Goal: Task Accomplishment & Management: Use online tool/utility

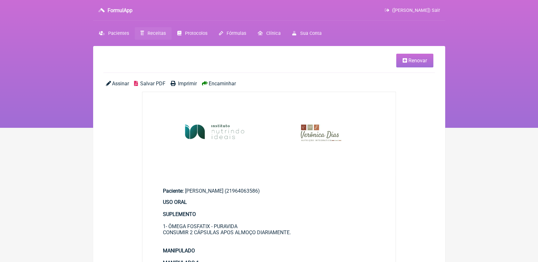
click at [154, 35] on span "Receitas" at bounding box center [156, 33] width 18 height 5
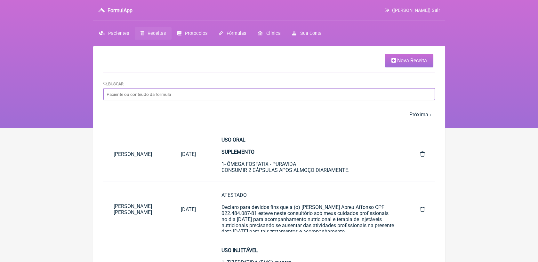
click at [184, 90] on input "Buscar" at bounding box center [268, 94] width 331 height 12
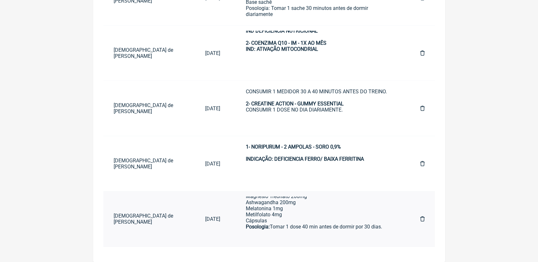
scroll to position [160, 0]
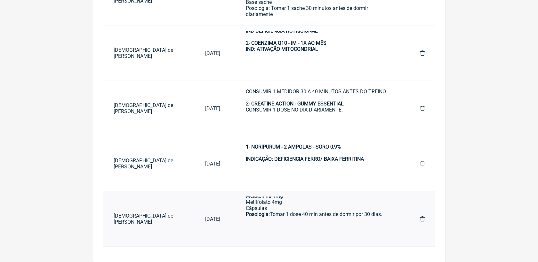
type input "[DEMOGRAPHIC_DATA][PERSON_NAME]"
click at [300, 214] on div "USO ORAL MANIPULADO 1 Dimpless 40mg Cactin 500mg Cápsulas Tomar 1 pela manhã di…" at bounding box center [320, 135] width 148 height 176
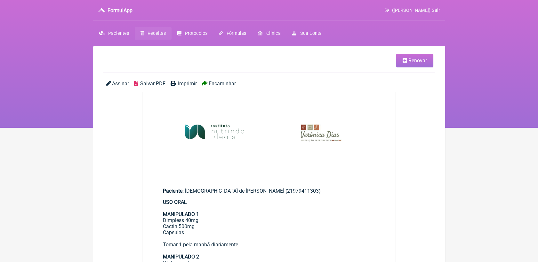
click at [399, 65] on link "Renovar" at bounding box center [414, 61] width 37 height 14
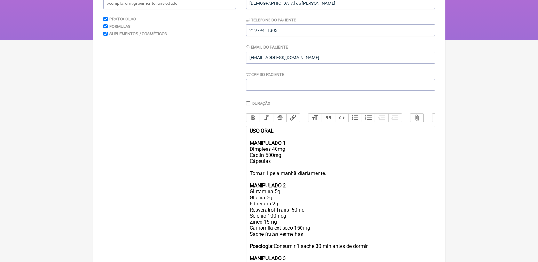
scroll to position [106, 0]
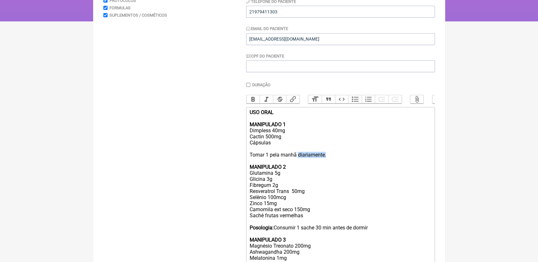
drag, startPoint x: 298, startPoint y: 163, endPoint x: 331, endPoint y: 161, distance: 33.6
click at [331, 161] on div "USO ORAL MANIPULADO 1 Dimpless 40mg Cactin 500mg Cápsulas Tomar 1 pela manhã di…" at bounding box center [340, 197] width 182 height 176
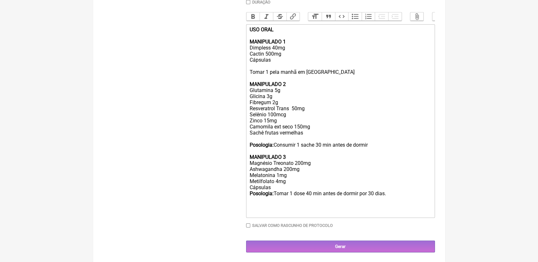
scroll to position [203, 0]
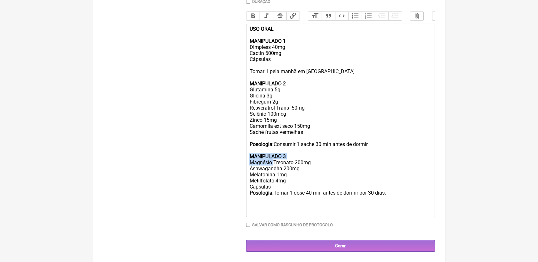
drag, startPoint x: 248, startPoint y: 152, endPoint x: 273, endPoint y: 158, distance: 25.4
click at [273, 158] on trix-editor "USO ORAL MANIPULADO 1 Dimpless 40mg Cactin 500mg Cápsulas Tomar 1 pela manhã em…" at bounding box center [340, 121] width 189 height 194
click at [273, 158] on div "USO ORAL MANIPULADO 1 Dimpless 40mg Cactin 500mg Cápsulas Tomar 1 pela manhã em…" at bounding box center [340, 114] width 182 height 176
drag, startPoint x: 249, startPoint y: 162, endPoint x: 280, endPoint y: 185, distance: 38.6
click at [280, 185] on div "USO ORAL MANIPULADO 1 Dimpless 40mg Cactin 500mg Cápsulas Tomar 1 pela manhã em…" at bounding box center [340, 114] width 182 height 176
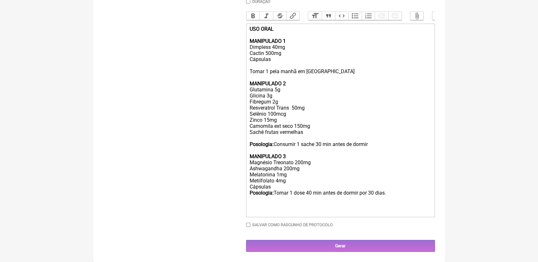
scroll to position [178, 0]
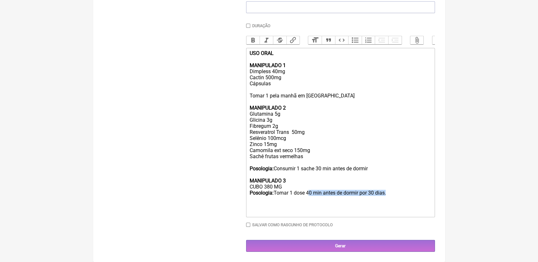
drag, startPoint x: 307, startPoint y: 192, endPoint x: 386, endPoint y: 191, distance: 79.0
click at [386, 191] on div "USO ORAL MANIPULADO 1 Dimpless 40mg Cactin 500mg Cápsulas Tomar 1 pela manhã em…" at bounding box center [340, 126] width 182 height 152
click at [288, 178] on div "USO ORAL MANIPULADO 1 Dimpless 40mg Cactin 500mg Cápsulas Tomar 1 pela manhã em…" at bounding box center [340, 126] width 182 height 152
drag, startPoint x: 248, startPoint y: 117, endPoint x: 273, endPoint y: 116, distance: 25.3
click at [273, 116] on trix-editor "USO ORAL MANIPULADO 1 Dimpless 40mg Cactin 500mg Cápsulas Tomar 1 pela manhã em…" at bounding box center [340, 132] width 189 height 169
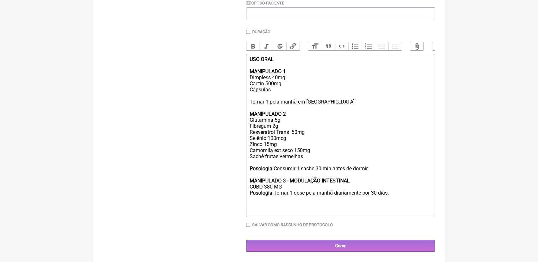
scroll to position [171, 0]
click at [275, 122] on div "USO ORAL MANIPULADO 1 Dimpless 40mg Cactin 500mg Cápsulas Tomar 1 pela manhã em…" at bounding box center [340, 129] width 182 height 146
drag, startPoint x: 248, startPoint y: 129, endPoint x: 289, endPoint y: 135, distance: 41.7
click at [289, 135] on trix-editor "USO ORAL MANIPULADO 1 Dimpless 40mg Cactin 500mg Cápsulas Tomar 1 pela manhã em…" at bounding box center [340, 135] width 189 height 163
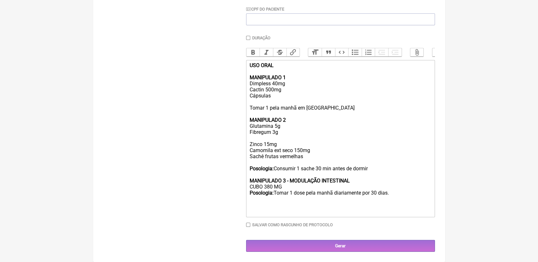
scroll to position [159, 0]
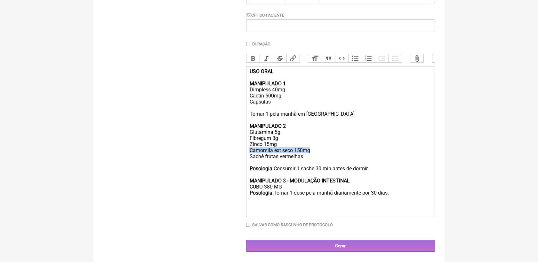
drag, startPoint x: 249, startPoint y: 149, endPoint x: 311, endPoint y: 146, distance: 61.5
click at [311, 146] on div "USO ORAL MANIPULADO 1 Dimpless 40mg Cactin 500mg Cápsulas Tomar 1 pela manhã em…" at bounding box center [340, 135] width 182 height 134
click at [314, 147] on div "USO ORAL MANIPULADO 1 Dimpless 40mg Cactin 500mg Cápsulas Tomar 1 pela manhã em…" at bounding box center [340, 135] width 182 height 134
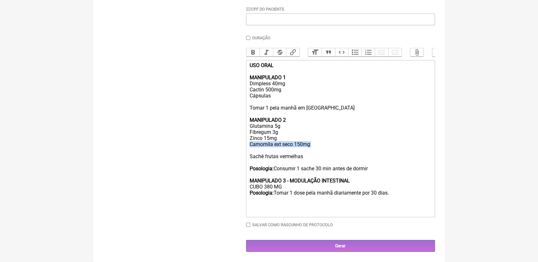
drag, startPoint x: 250, startPoint y: 142, endPoint x: 303, endPoint y: 147, distance: 53.9
click at [303, 147] on div "USO ORAL MANIPULADO 1 Dimpless 40mg Cactin 500mg Cápsulas Tomar 1 pela manhã em…" at bounding box center [340, 132] width 182 height 140
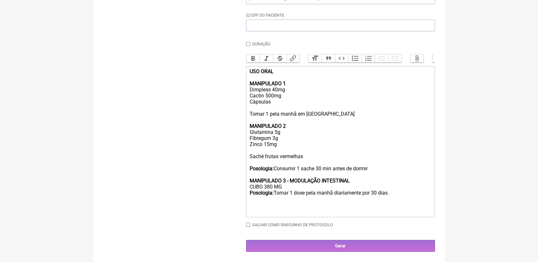
scroll to position [159, 0]
drag, startPoint x: 248, startPoint y: 122, endPoint x: 385, endPoint y: 169, distance: 144.6
click at [385, 169] on trix-editor "USO ORAL MANIPULADO 1 Dimpless 40mg Cactin 500mg Cápsulas Tomar 1 pela manhã em…" at bounding box center [340, 141] width 189 height 151
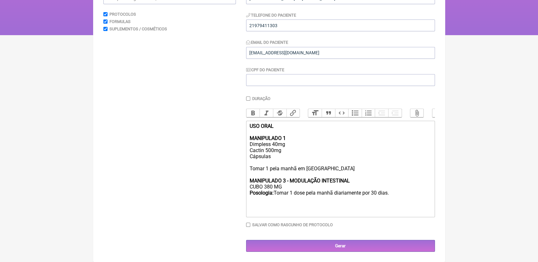
scroll to position [103, 0]
click at [284, 179] on strong "MANIPULADO 3 - MODULAÇÃO INTESTINAL" at bounding box center [299, 181] width 100 height 6
click at [397, 195] on div "USO ORAL MANIPULADO 1 Dimpless 40mg Cactin 500mg Cápsulas Tomar 1 pela manhã em…" at bounding box center [340, 162] width 182 height 79
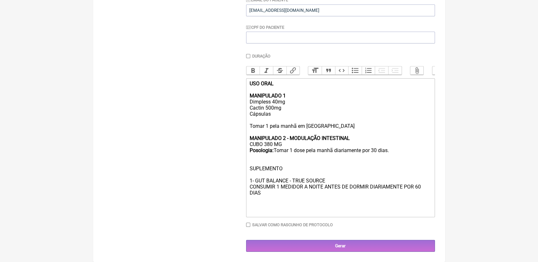
scroll to position [146, 0]
drag, startPoint x: 249, startPoint y: 168, endPoint x: 327, endPoint y: 180, distance: 78.7
click at [327, 180] on div "USO ORAL MANIPULADO 1 Dimpless 40mg Cactin 500mg Cápsulas Tomar 1 pela manhã em…" at bounding box center [340, 142] width 182 height 122
click at [253, 67] on button "Bold" at bounding box center [252, 71] width 13 height 8
click at [333, 162] on div "USO ORAL MANIPULADO 1 Dimpless 40mg Cactin 500mg Cápsulas Tomar 1 pela manhã em…" at bounding box center [340, 142] width 182 height 122
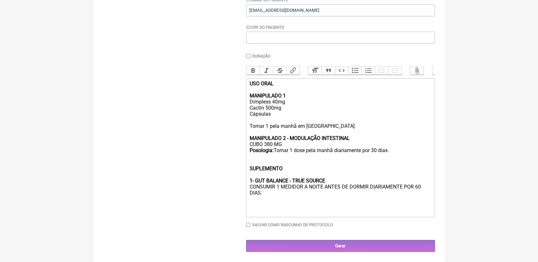
click at [325, 121] on div "USO ORAL MANIPULADO 1 Dimpless 40mg Cactin 500mg Cápsulas Tomar 1 pela manhã em…" at bounding box center [340, 142] width 182 height 122
click at [394, 151] on div "USO ORAL MANIPULADO 1 Dimpless 40mg Cactin 500mg Cápsulas Tomar 1 pela manhã em…" at bounding box center [340, 142] width 182 height 122
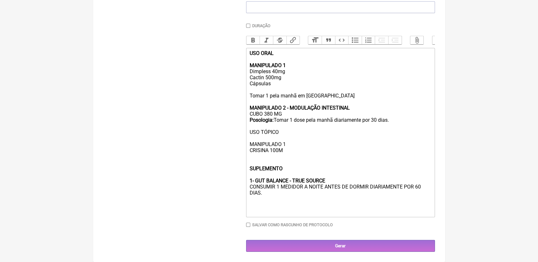
scroll to position [184, 0]
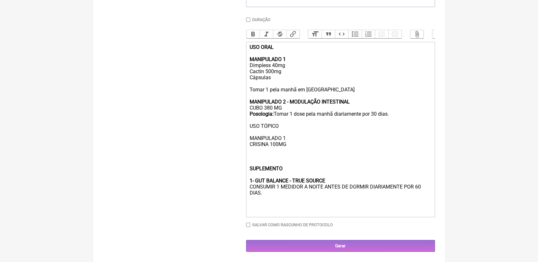
paste trix-editor "<div><strong>USO ORAL <br><br>MANIPULADO 1</strong><br> Dimpless 40mg<br>Cactin…"
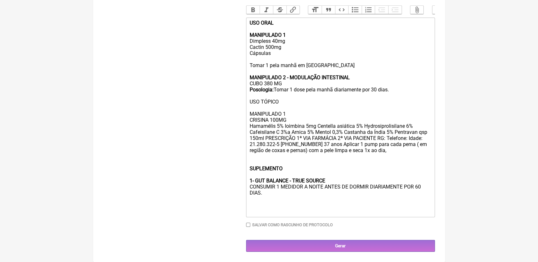
click at [284, 129] on div "USO ORAL MANIPULADO 1 Dimpless 40mg Cactin 500mg Cápsulas Tomar 1 pela manhã em…" at bounding box center [340, 111] width 182 height 182
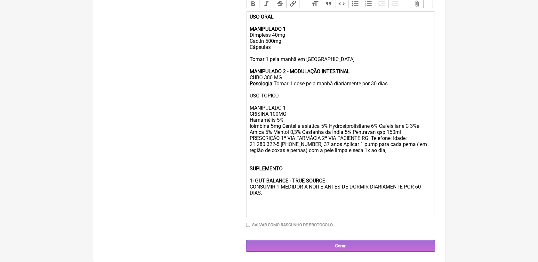
click at [282, 136] on div "USO ORAL MANIPULADO 1 Dimpless 40mg Cactin 500mg Cápsulas Tomar 1 pela manhã em…" at bounding box center [340, 108] width 182 height 188
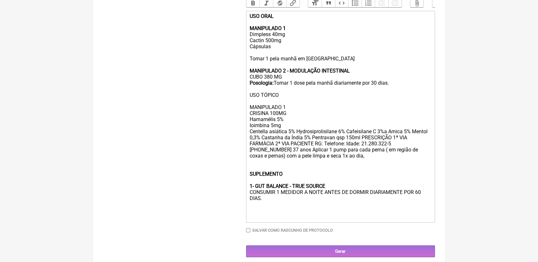
click at [296, 142] on div "USO ORAL MANIPULADO 1 Dimpless 40mg Cactin 500mg Cápsulas Tomar 1 pela manhã em…" at bounding box center [340, 110] width 182 height 194
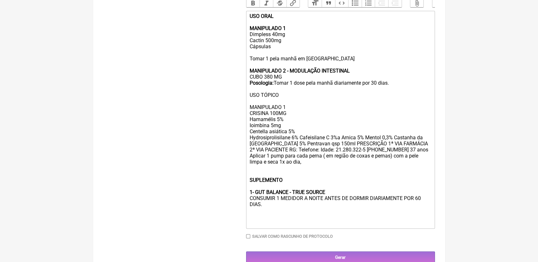
click at [299, 148] on div "USO ORAL MANIPULADO 1 Dimpless 40mg Cactin 500mg Cápsulas Tomar 1 pela manhã em…" at bounding box center [340, 113] width 182 height 201
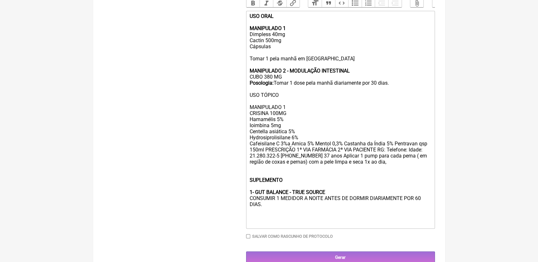
click at [290, 155] on div "USO ORAL MANIPULADO 1 Dimpless 40mg Cactin 500mg Cápsulas Tomar 1 pela manhã em…" at bounding box center [340, 113] width 182 height 201
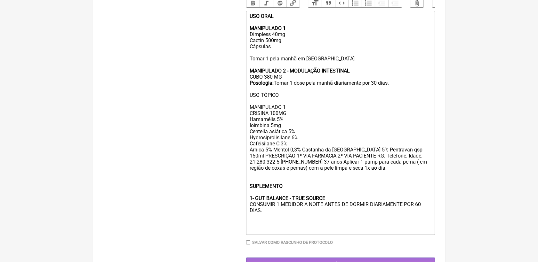
click at [273, 162] on div "USO ORAL MANIPULADO 1 Dimpless 40mg Cactin 500mg Cápsulas Tomar 1 pela manhã em…" at bounding box center [340, 116] width 182 height 207
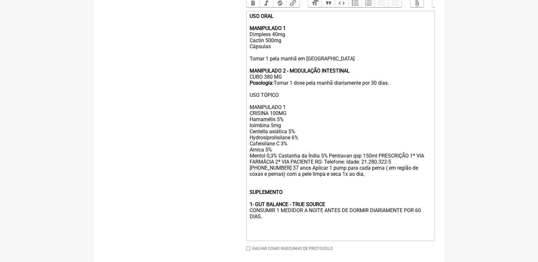
click at [279, 168] on div "USO ORAL MANIPULADO 1 Dimpless 40mg Cactin 500mg Cápsulas Tomar 1 pela manhã em…" at bounding box center [340, 119] width 182 height 213
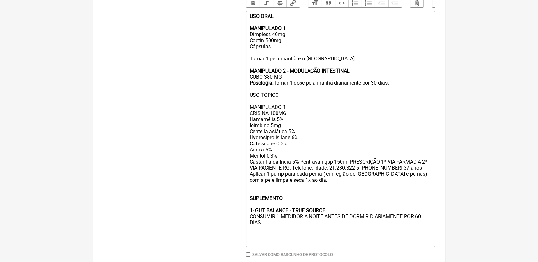
click at [299, 174] on div "USO ORAL MANIPULADO 1 Dimpless 40mg Cactin 500mg Cápsulas Tomar 1 pela manhã em…" at bounding box center [340, 122] width 182 height 219
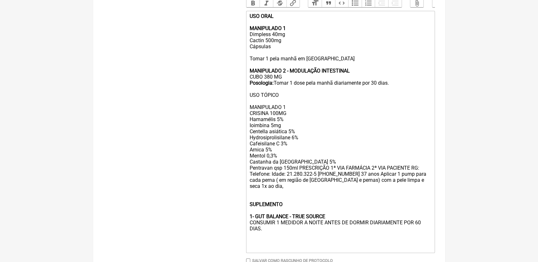
click at [298, 178] on div "USO ORAL MANIPULADO 1 Dimpless 40mg Cactin 500mg Cápsulas Tomar 1 pela manhã em…" at bounding box center [340, 125] width 182 height 225
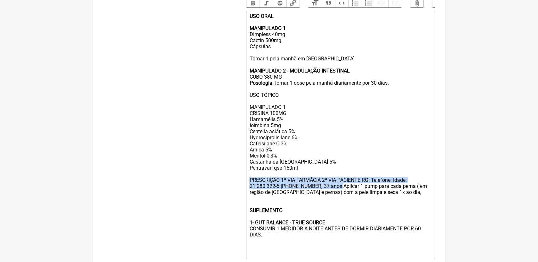
drag, startPoint x: 250, startPoint y: 192, endPoint x: 336, endPoint y: 197, distance: 86.2
click at [336, 197] on div "USO ORAL MANIPULADO 1 Dimpless 40mg Cactin 500mg Cápsulas Tomar 1 pela manhã em…" at bounding box center [340, 128] width 182 height 231
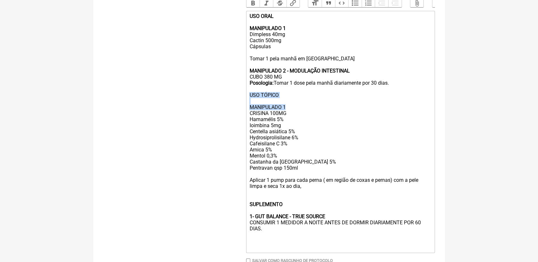
drag, startPoint x: 249, startPoint y: 104, endPoint x: 264, endPoint y: 68, distance: 38.8
click at [289, 118] on div "USO ORAL MANIPULADO 1 Dimpless 40mg Cactin 500mg Cápsulas Tomar 1 pela manhã em…" at bounding box center [340, 125] width 182 height 225
click at [251, 5] on button "Bold" at bounding box center [252, 3] width 13 height 8
click at [316, 129] on div "USO ORAL MANIPULADO 1 Dimpless 40mg Cactin 500mg Cápsulas Tomar 1 pela manhã em…" at bounding box center [340, 125] width 182 height 225
drag, startPoint x: 248, startPoint y: 149, endPoint x: 297, endPoint y: 147, distance: 48.6
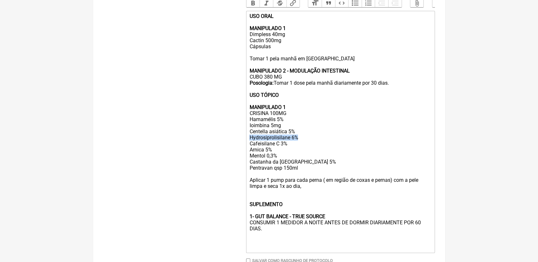
click at [297, 147] on trix-editor "USO ORAL MANIPULADO 1 Dimpless 40mg Cactin 500mg Cápsulas Tomar 1 pela manhã em…" at bounding box center [340, 132] width 189 height 242
paste trix-editor "Exsynutriment"
drag, startPoint x: 299, startPoint y: 150, endPoint x: 249, endPoint y: 147, distance: 50.3
click at [249, 147] on div "USO ORAL MANIPULADO 1 Dimpless 40mg Cactin 500mg Cápsulas Tomar 1 pela manhã em…" at bounding box center [340, 125] width 182 height 225
copy div "Exsynutriment 250mg"
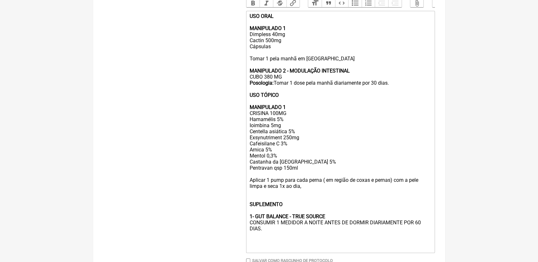
click at [284, 137] on div "USO ORAL MANIPULADO 1 Dimpless 40mg Cactin 500mg Cápsulas Tomar 1 pela manhã em…" at bounding box center [340, 125] width 182 height 225
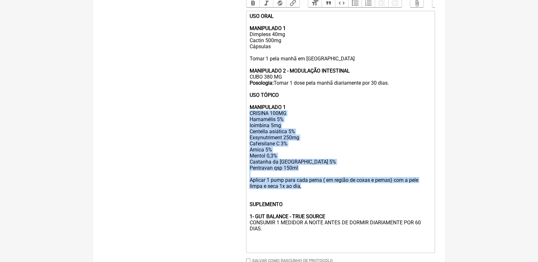
drag, startPoint x: 250, startPoint y: 123, endPoint x: 310, endPoint y: 205, distance: 101.5
click at [311, 203] on div "USO ORAL MANIPULADO 1 Dimpless 40mg Cactin 500mg Cápsulas Tomar 1 pela manhã em…" at bounding box center [340, 125] width 182 height 225
copy div "CRISINA 100MG Hamamélis 5% Ioimbina 5mg Centella asiática 5% Exsynutriment 250m…"
click at [329, 173] on div "USO ORAL MANIPULADO 1 Dimpless 40mg Cactin 500mg Cápsulas Tomar 1 pela manhã em…" at bounding box center [340, 125] width 182 height 225
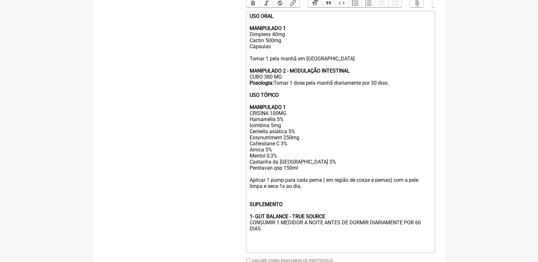
click at [337, 209] on div "USO ORAL MANIPULADO 1 Dimpless 40mg Cactin 500mg Cápsulas Tomar 1 pela manhã em…" at bounding box center [340, 125] width 182 height 225
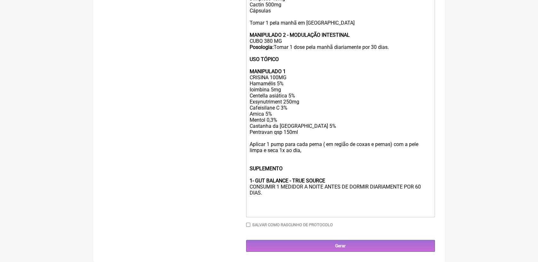
scroll to position [253, 0]
click at [288, 166] on div "USO ORAL MANIPULADO 1 Dimpless 40mg Cactin 500mg Cápsulas Tomar 1 pela manhã em…" at bounding box center [340, 89] width 182 height 225
type trix-editor "<div><strong>USO ORAL <br><br>MANIPULADO 1</strong><br> Dimpless 40mg<br>Cactin…"
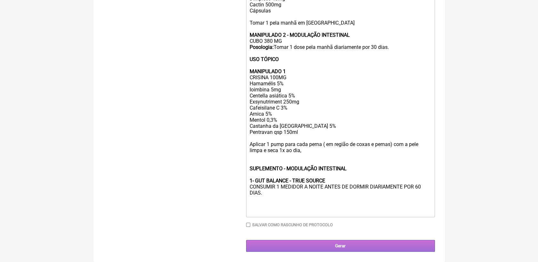
click at [317, 242] on input "Gerar" at bounding box center [340, 246] width 189 height 12
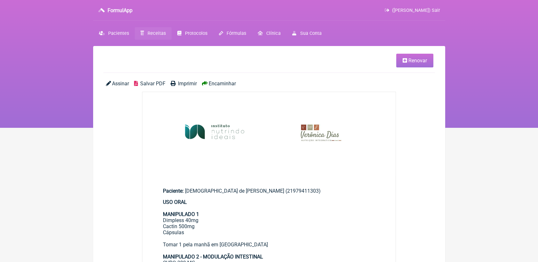
click at [153, 82] on span "Salvar PDF" at bounding box center [152, 84] width 25 height 6
click at [159, 35] on span "Receitas" at bounding box center [156, 33] width 18 height 5
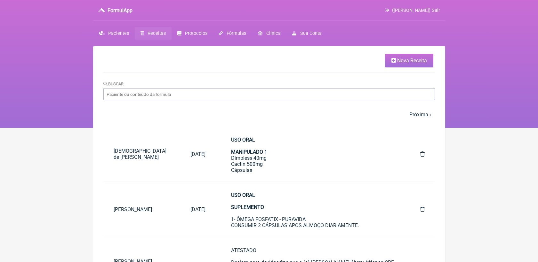
click at [149, 32] on span "Receitas" at bounding box center [156, 33] width 18 height 5
